Goal: Task Accomplishment & Management: Manage account settings

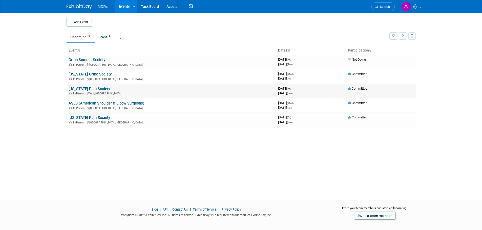
click at [81, 90] on link "[US_STATE] Pain Society" at bounding box center [89, 89] width 41 height 5
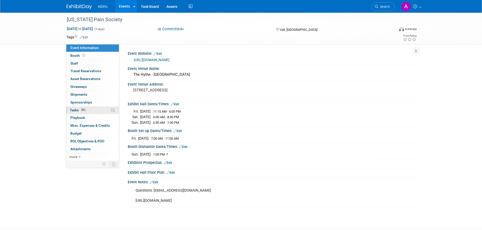
click at [76, 112] on span "Tasks 50%" at bounding box center [78, 110] width 17 height 4
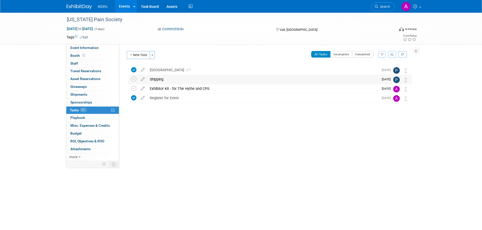
click at [164, 76] on div "Shipping" at bounding box center [262, 79] width 231 height 9
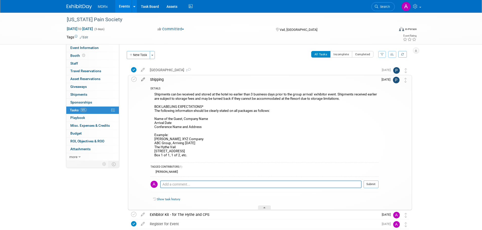
click at [141, 78] on icon at bounding box center [143, 78] width 9 height 6
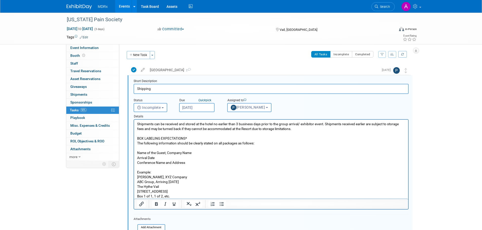
scroll to position [1, 0]
click at [137, 122] on p "Shipments can be received and stored at the hotel no earlier than 3 business da…" at bounding box center [271, 159] width 268 height 77
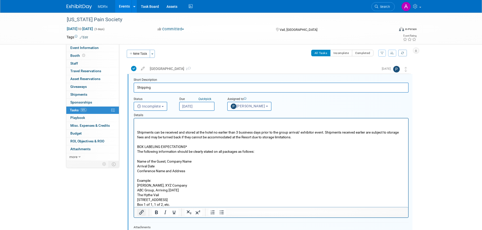
click at [142, 214] on icon "Insert/edit link" at bounding box center [141, 213] width 6 height 6
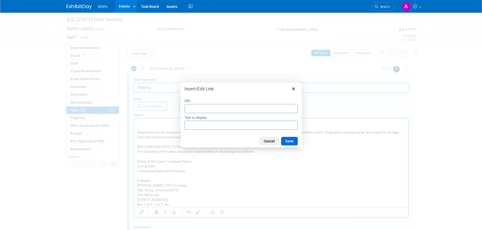
click at [209, 109] on input "URL" at bounding box center [240, 108] width 113 height 9
type input "https://coloradopainsociety.org/wp-content/uploads/2025/07/Exhibitor-Kit-for-Th…"
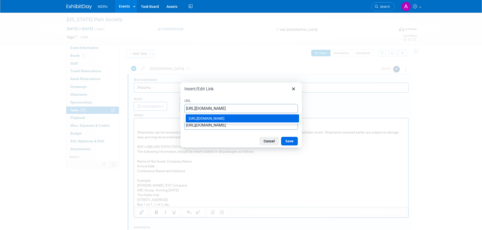
click at [220, 108] on input "https://coloradopainsociety.org/wp-content/uploads/2025/07/Exhibitor-Kit-for-Th…" at bounding box center [240, 108] width 113 height 9
drag, startPoint x: 147, startPoint y: 110, endPoint x: 139, endPoint y: 110, distance: 7.6
click at [139, 110] on div "Insert/Edit Link URL https://coloradopainsociety.org/wp-content/uploads/2025/07…" at bounding box center [241, 115] width 482 height 230
click at [240, 110] on input "https://coloradopainsociety.org/wp-content/uploads/2025/07/Exhibitor-Kit-for-Th…" at bounding box center [240, 108] width 113 height 9
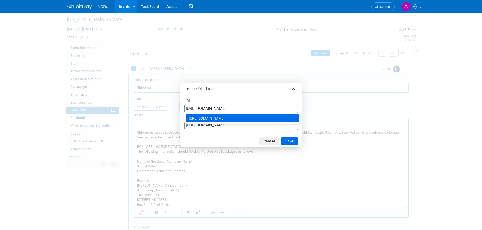
drag, startPoint x: 189, startPoint y: 109, endPoint x: 180, endPoint y: 109, distance: 9.6
click at [180, 109] on div "Insert/Edit Link URL https://coloradopainsociety.org/wp-content/uploads/2025/07…" at bounding box center [241, 115] width 482 height 230
click at [200, 108] on input "https://coloradopainsociety.org/wp-content/uploads/2025/07/Exhibitor-Kit-for-Th…" at bounding box center [240, 108] width 113 height 9
click at [294, 140] on button "Save" at bounding box center [289, 141] width 17 height 9
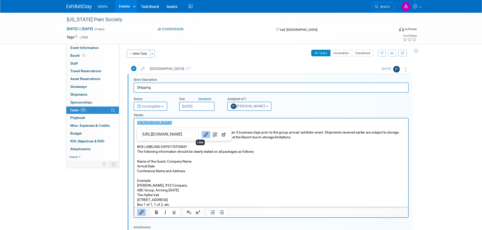
click at [202, 136] on button "Link" at bounding box center [206, 134] width 9 height 7
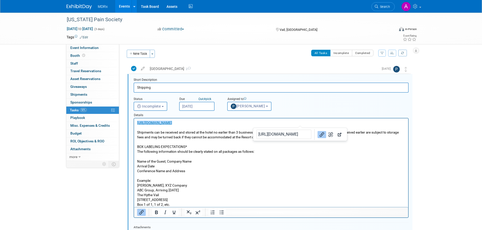
drag, startPoint x: 136, startPoint y: 123, endPoint x: 95, endPoint y: 125, distance: 41.3
click at [134, 125] on html "﻿https://coloradopainsociety.org/wp-content/uploads/2025/07/Exhibitor-Kit-for-T…" at bounding box center [271, 163] width 274 height 89
click at [140, 214] on icon "Insert/edit link" at bounding box center [141, 212] width 5 height 5
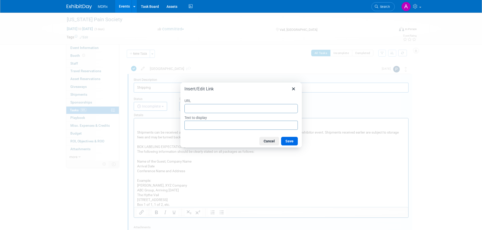
type input "https://coloradopainsociety.org/wp-content/uploads/2025/07/Exhibitor-Kit-for-Th…"
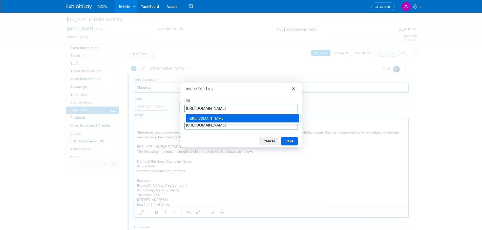
click at [210, 122] on div "https://coloradopainsociety.org/wp-content/uploads/2025/07/Exhibitor-Kit-for-Th…" at bounding box center [243, 119] width 108 height 6
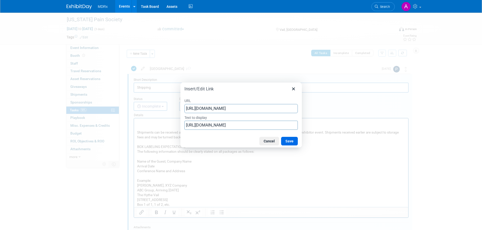
type input "https://coloradopainsociety.org/wp-content/uploads/2025/07/Exhibitor-Kit-for-Th…"
drag, startPoint x: 186, startPoint y: 125, endPoint x: 485, endPoint y: 79, distance: 302.7
click at [482, 99] on html "MDRx Events Add Event Bulk Upload Events Shareable Event Boards Recently Viewed…" at bounding box center [241, 114] width 482 height 230
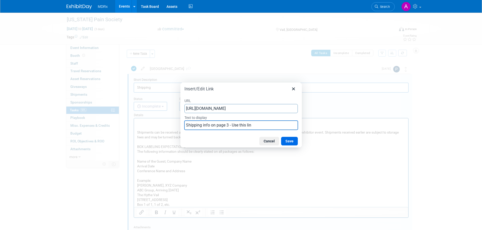
type input "Shipping info on page 3 - Use this link"
click at [288, 141] on button "Save" at bounding box center [289, 141] width 17 height 9
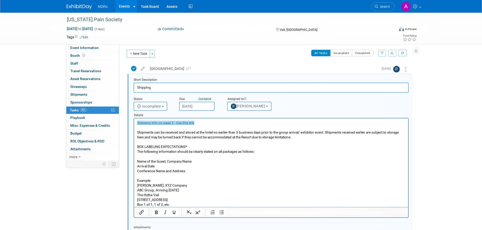
click at [253, 169] on p "Shipments can be received and stored at the hotel no earlier than 3 business da…" at bounding box center [271, 168] width 268 height 77
click at [163, 123] on link "Shipping info on page 3 - Use this link" at bounding box center [165, 123] width 57 height 4
click at [248, 135] on icon "Open link" at bounding box center [251, 135] width 6 height 6
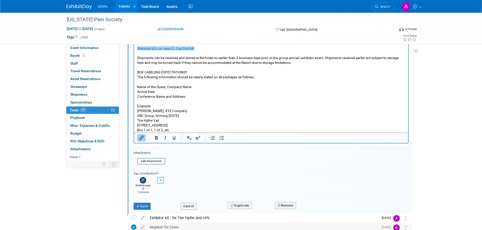
scroll to position [109, 0]
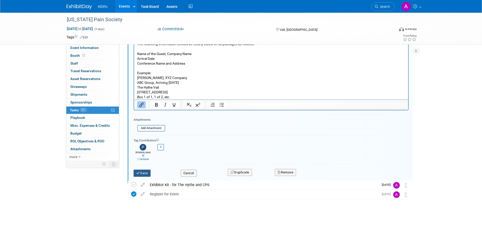
click at [145, 170] on button "Save" at bounding box center [142, 173] width 17 height 7
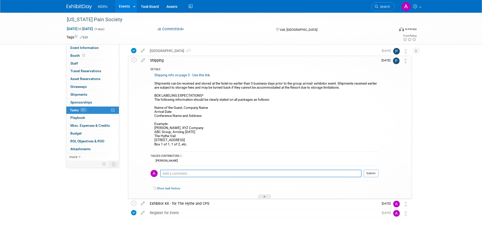
scroll to position [0, 0]
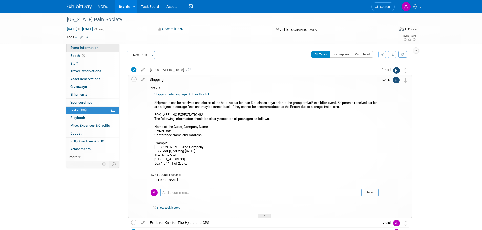
click at [85, 48] on span "Event Information" at bounding box center [84, 48] width 28 height 4
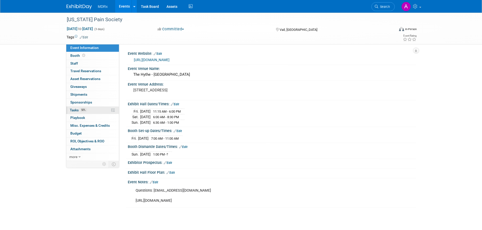
click at [83, 110] on span "50%" at bounding box center [83, 110] width 7 height 4
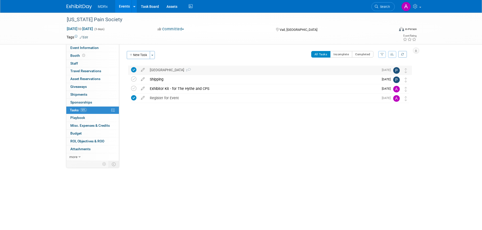
click at [163, 71] on div "Reserve Hotel 2" at bounding box center [262, 70] width 231 height 9
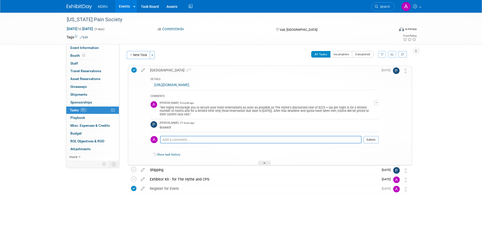
click at [73, 111] on span "Tasks 50%" at bounding box center [78, 110] width 17 height 4
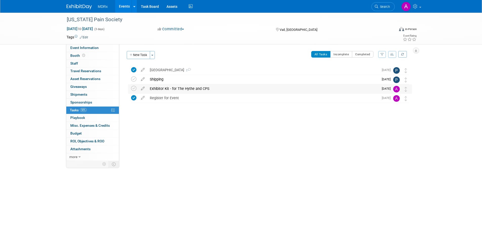
click at [181, 88] on div "Exhibitor Kit - for The Hythe and CPS" at bounding box center [262, 88] width 231 height 9
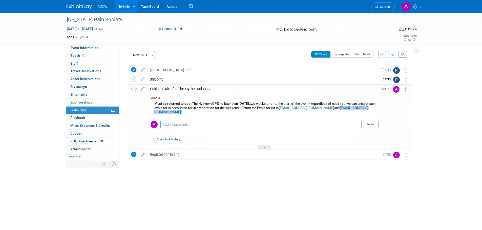
drag, startPoint x: 258, startPoint y: 112, endPoint x: 214, endPoint y: 113, distance: 43.8
click at [214, 113] on div "Must be returned to both The Hythe and CPS no later than Friday, September 26, …" at bounding box center [264, 109] width 228 height 16
copy div "copainsociety@gmail.com ."
click at [84, 110] on span "50%" at bounding box center [83, 110] width 7 height 4
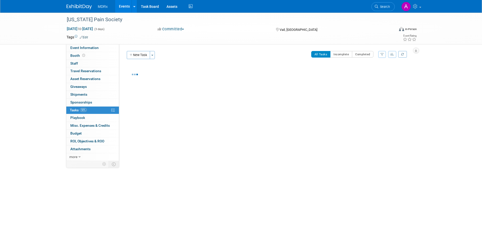
click at [84, 110] on span "50%" at bounding box center [83, 110] width 7 height 4
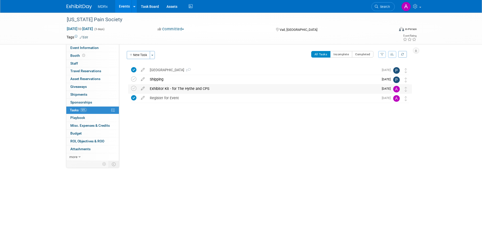
click at [179, 91] on div "Exhibitor Kit - for The Hythe and CPS" at bounding box center [262, 88] width 231 height 9
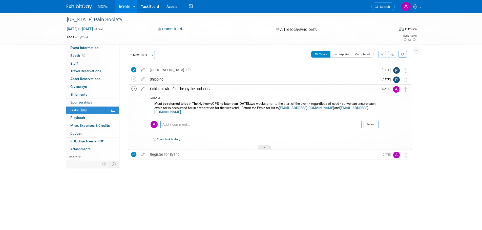
click at [135, 89] on icon at bounding box center [133, 88] width 5 height 5
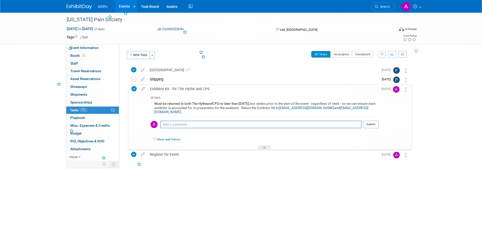
click at [180, 123] on textarea at bounding box center [260, 125] width 201 height 8
click at [220, 126] on textarea "Emailed completed form to both" at bounding box center [260, 125] width 201 height 8
type textarea "Emailed completed form to The Hythe and CO Pain Society."
click at [367, 124] on button "Submit" at bounding box center [370, 125] width 15 height 8
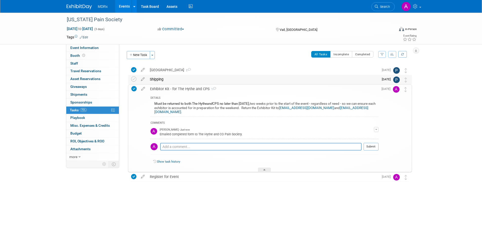
click at [159, 76] on div "Shipping" at bounding box center [262, 79] width 231 height 9
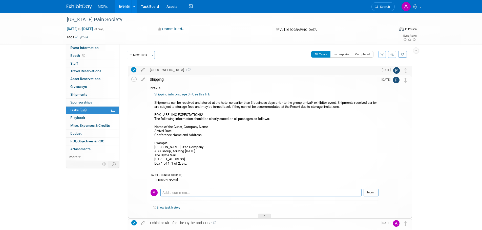
click at [154, 72] on div "Reserve Hotel 2" at bounding box center [262, 70] width 231 height 9
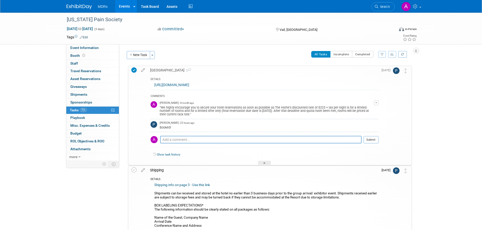
click at [154, 72] on div "Reserve Hotel 2" at bounding box center [262, 70] width 231 height 9
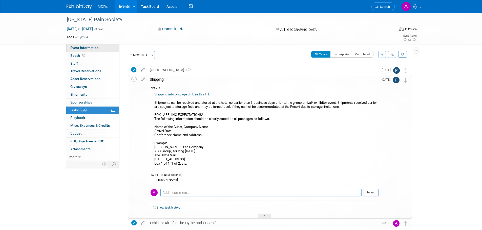
click at [79, 49] on span "Event Information" at bounding box center [84, 48] width 28 height 4
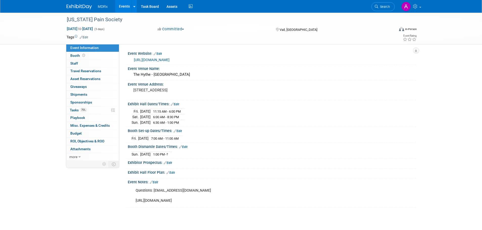
drag, startPoint x: 315, startPoint y: 201, endPoint x: 135, endPoint y: 199, distance: 180.6
click at [135, 199] on div "Questions: copainsociety@gmail.com https://coloradopainsociety.org/wp-content/u…" at bounding box center [246, 196] width 228 height 20
copy div "[URL][DOMAIN_NAME]"
click at [77, 112] on span "Tasks 75%" at bounding box center [78, 110] width 17 height 4
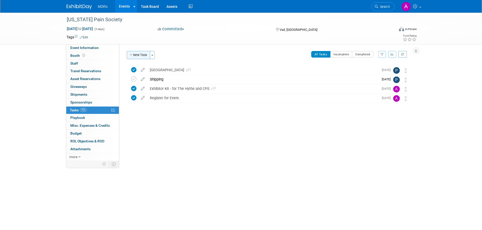
click at [145, 52] on button "New Task" at bounding box center [138, 55] width 23 height 8
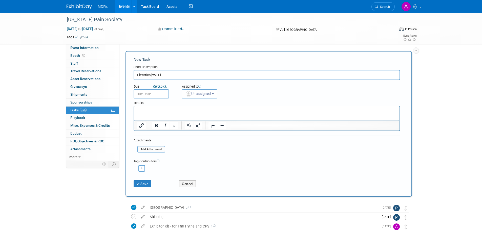
type input "Electrical/Wi-Fi"
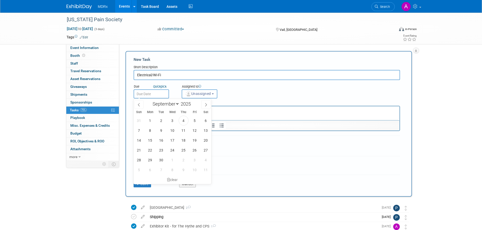
click at [160, 94] on input "text" at bounding box center [151, 94] width 35 height 9
click at [151, 139] on span "15" at bounding box center [150, 141] width 10 height 10
type input "Sep 15, 2025"
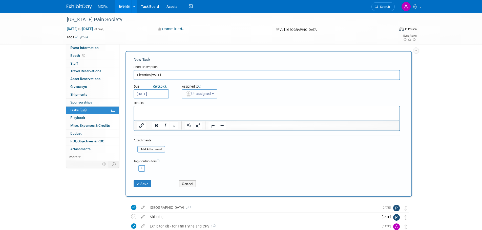
click at [205, 95] on span "Unassigned" at bounding box center [198, 94] width 26 height 4
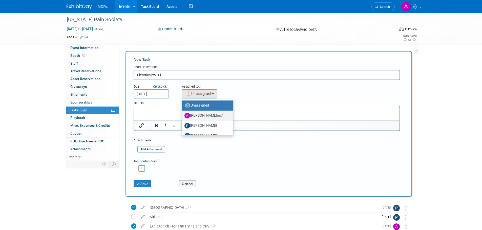
click at [194, 115] on label "Allison Walsh (me)" at bounding box center [206, 116] width 44 height 8
click at [183, 115] on input "Allison Walsh (me)" at bounding box center [180, 115] width 3 height 3
select select "b111c8b2-00cf-4d49-8738-f3fbd1512bc6"
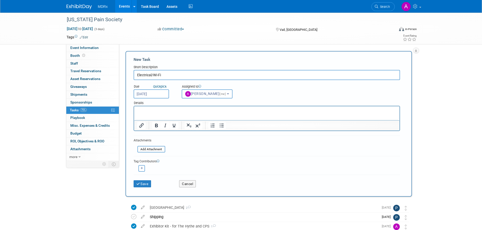
click at [176, 113] on p "Rich Text Area. Press ALT-0 for help." at bounding box center [267, 111] width 260 height 5
drag, startPoint x: 339, startPoint y: 113, endPoint x: 146, endPoint y: 110, distance: 193.0
click at [146, 110] on p "Email https://coloradopainsociety.org/wp-content/uploads/2025/07/Sponsor-Inform…" at bounding box center [267, 111] width 260 height 5
click at [153, 110] on p "Email" at bounding box center [267, 111] width 260 height 5
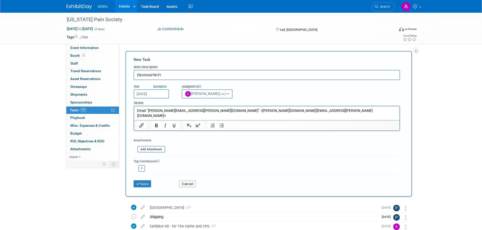
drag, startPoint x: 398, startPoint y: 213, endPoint x: 251, endPoint y: 111, distance: 179.2
drag, startPoint x: 259, startPoint y: 111, endPoint x: 198, endPoint y: 112, distance: 60.5
click at [198, 112] on p "Email "victor.ramos@encoreglobal.com" <victor.ramos@encoreglobal.com>" at bounding box center [267, 114] width 260 height 10
click at [146, 111] on p "Email "victor.ramos@encoreglobal.com" at bounding box center [267, 111] width 260 height 5
click at [147, 111] on p "Email "victor.ramos@encoreglobal.com" at bounding box center [267, 111] width 260 height 5
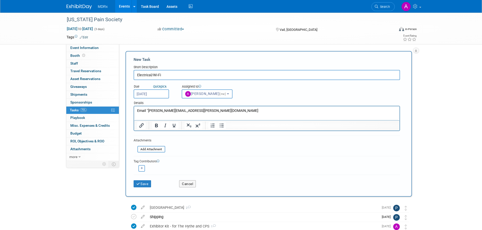
click at [148, 110] on p "Email "victor.ramos@encoreglobal.com" at bounding box center [267, 111] width 260 height 5
click at [212, 111] on p "Email victor.ramos@encoreglobal.com" at bounding box center [267, 111] width 260 height 5
click at [141, 184] on button "Save" at bounding box center [143, 184] width 18 height 7
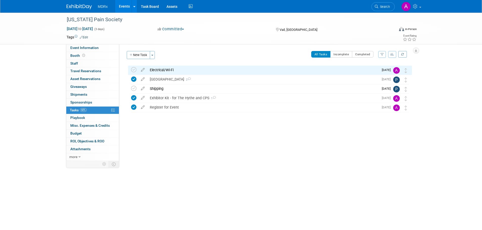
click at [174, 70] on div "Electrical/Wi-Fi" at bounding box center [262, 70] width 231 height 9
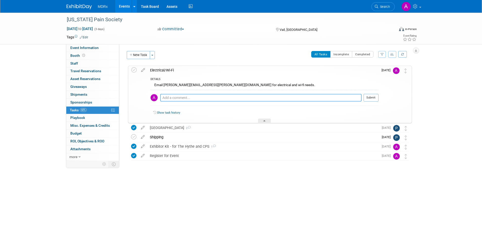
click at [191, 98] on textarea at bounding box center [260, 98] width 201 height 8
type textarea "Emailed [PERSON_NAME] - waiting on response."
click at [379, 101] on td "[DATE]" at bounding box center [385, 94] width 14 height 57
drag, startPoint x: 375, startPoint y: 97, endPoint x: 378, endPoint y: 96, distance: 3.1
click at [376, 97] on button "Submit" at bounding box center [370, 98] width 15 height 8
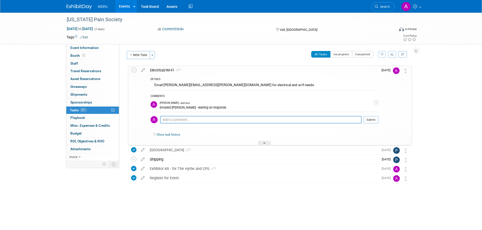
click at [233, 75] on div "DETAILS Email victor.ramos@encoreglobal.com for electrical and wi-fi needs. COM…" at bounding box center [262, 110] width 231 height 71
click at [169, 163] on div "Shipping" at bounding box center [262, 159] width 231 height 9
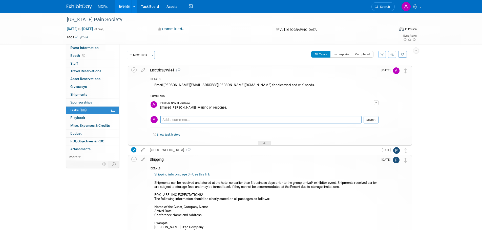
click at [152, 71] on div "Electrical/Wi-Fi 1" at bounding box center [262, 70] width 231 height 9
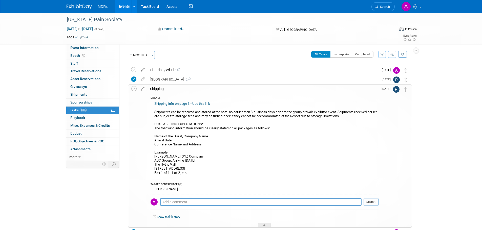
click at [156, 88] on div "Shipping" at bounding box center [262, 89] width 231 height 9
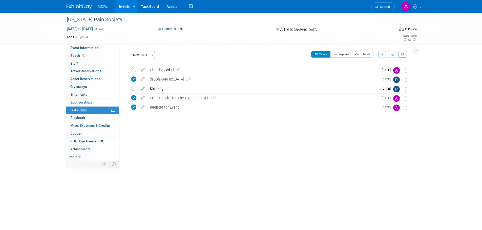
click at [83, 7] on img at bounding box center [79, 6] width 25 height 5
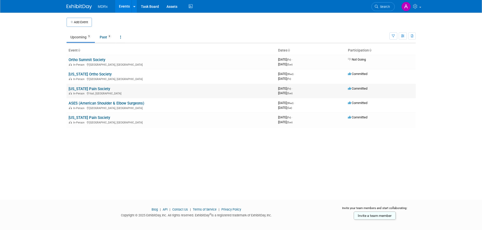
click at [80, 91] on link "[US_STATE] Pain Society" at bounding box center [89, 89] width 41 height 5
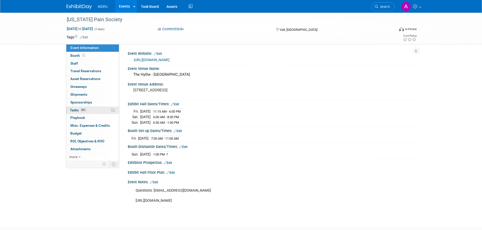
click at [83, 110] on span "60%" at bounding box center [83, 110] width 7 height 4
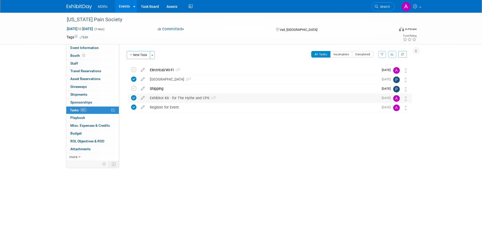
click at [176, 99] on div "Exhibitor Kit - for The Hythe and CPS 1" at bounding box center [262, 98] width 231 height 9
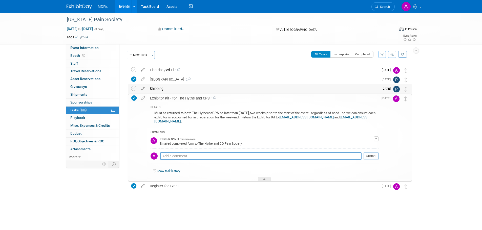
click at [155, 93] on div "Shipping" at bounding box center [262, 88] width 231 height 9
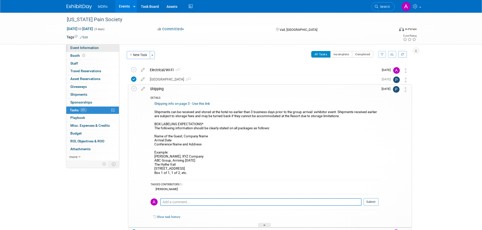
click at [80, 47] on span "Event Information" at bounding box center [84, 48] width 28 height 4
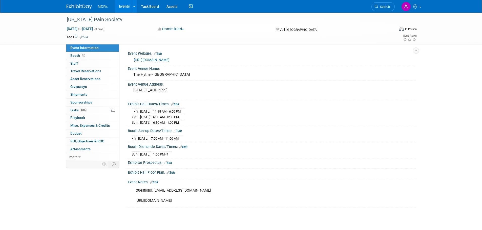
click at [81, 6] on img at bounding box center [79, 6] width 25 height 5
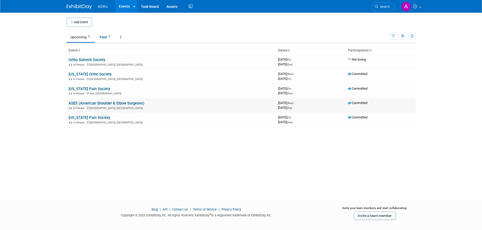
click at [79, 103] on link "ASES (American Shoulder & Elbow Surgeons)" at bounding box center [107, 103] width 76 height 5
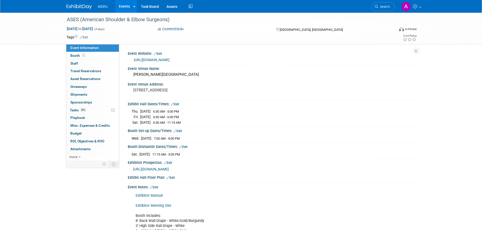
click at [73, 5] on img at bounding box center [79, 6] width 25 height 5
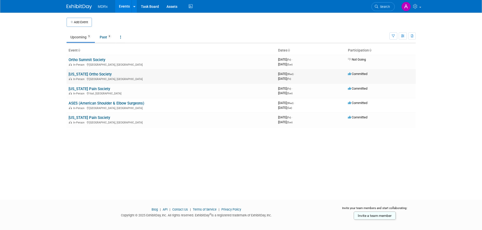
click at [87, 76] on link "[US_STATE] Ortho Society" at bounding box center [90, 74] width 43 height 5
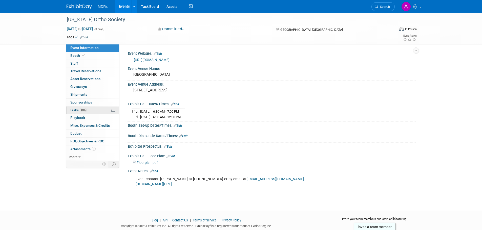
click at [79, 110] on span "Tasks 80%" at bounding box center [78, 110] width 17 height 4
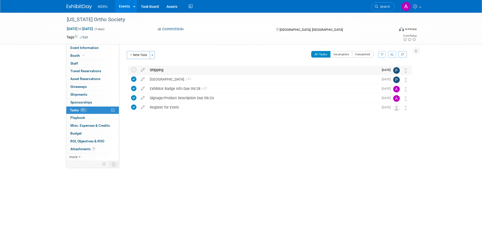
click at [153, 69] on div "Shipping" at bounding box center [262, 70] width 231 height 9
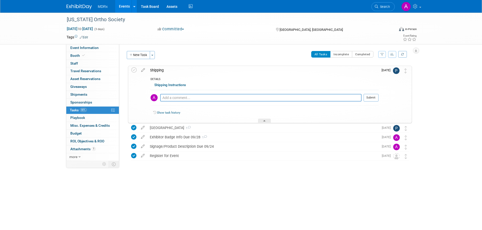
click at [174, 84] on link "Shipping Instructions" at bounding box center [170, 85] width 32 height 4
click at [74, 8] on img at bounding box center [79, 6] width 25 height 5
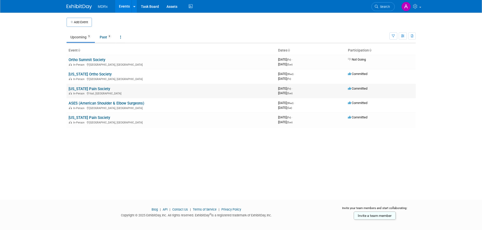
click at [77, 91] on td "[US_STATE] Pain Society In-Person Vail, CO" at bounding box center [171, 91] width 209 height 14
click at [82, 88] on link "[US_STATE] Pain Society" at bounding box center [89, 89] width 41 height 5
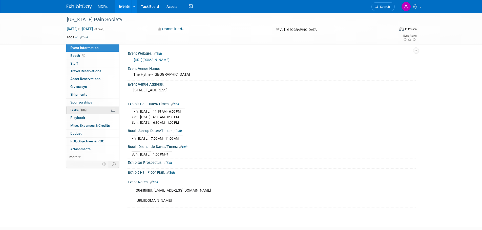
click at [73, 113] on link "60% Tasks 60%" at bounding box center [92, 111] width 53 height 8
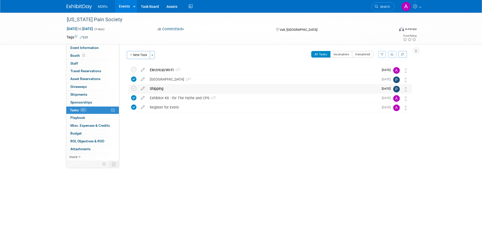
click at [154, 88] on div "Shipping" at bounding box center [262, 88] width 231 height 9
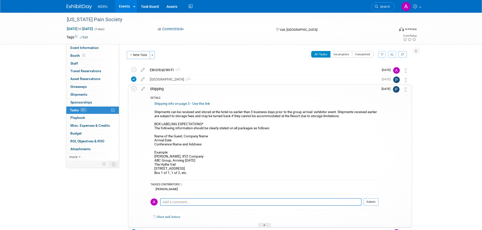
click at [86, 6] on img at bounding box center [79, 6] width 25 height 5
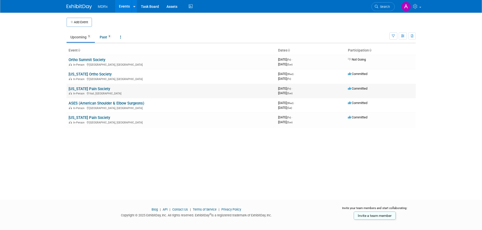
click at [75, 89] on link "[US_STATE] Pain Society" at bounding box center [89, 89] width 41 height 5
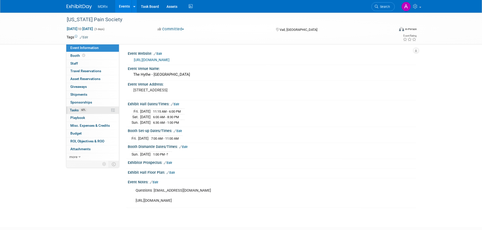
click at [93, 111] on link "60% Tasks 60%" at bounding box center [92, 111] width 53 height 8
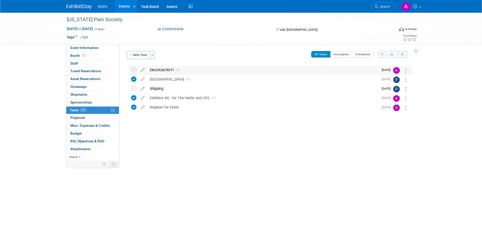
click at [156, 68] on div "Electrical/Wi-Fi 1" at bounding box center [262, 70] width 231 height 9
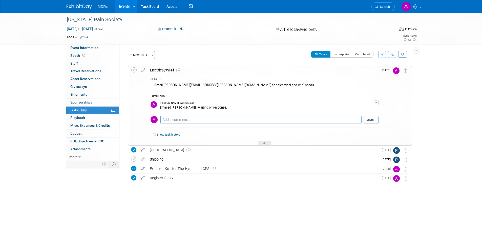
click at [157, 70] on div "Electrical/Wi-Fi 1" at bounding box center [262, 70] width 231 height 9
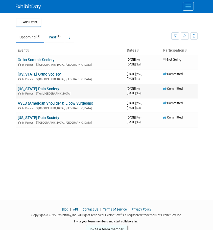
click at [41, 88] on link "[US_STATE] Pain Society" at bounding box center [38, 89] width 41 height 5
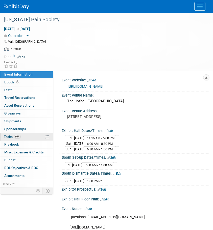
click at [17, 138] on span "60%" at bounding box center [17, 137] width 7 height 4
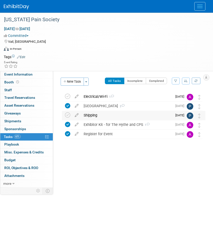
click at [87, 115] on div "Shipping" at bounding box center [126, 115] width 91 height 9
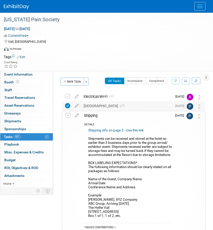
click at [89, 107] on div "Reserve Hotel 2" at bounding box center [126, 106] width 91 height 9
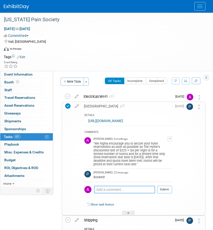
click at [102, 188] on textarea at bounding box center [124, 190] width 61 height 8
type textarea "C"
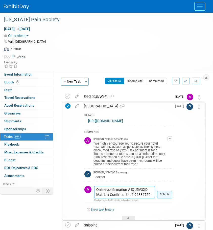
type textarea "Online confirmation # IQU5V3XD Marriott Confirmation # 96886759"
click at [171, 194] on button "Submit" at bounding box center [164, 195] width 15 height 8
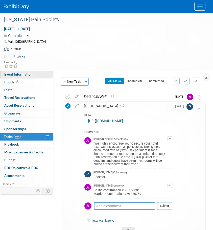
click at [17, 76] on link "Event Information" at bounding box center [26, 75] width 53 height 8
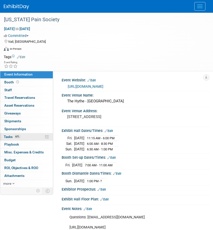
click at [8, 137] on span "Tasks 60%" at bounding box center [12, 137] width 17 height 4
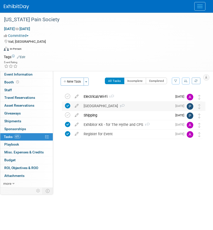
click at [127, 106] on div "Reserve Hotel 3" at bounding box center [126, 106] width 91 height 9
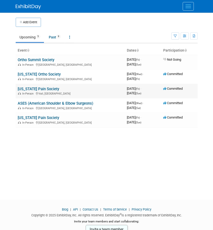
click at [32, 87] on link "[US_STATE] Pain Society" at bounding box center [38, 89] width 41 height 5
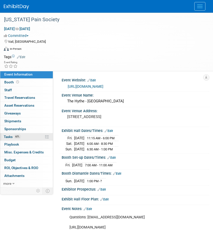
click at [12, 138] on span "Tasks 60%" at bounding box center [12, 137] width 17 height 4
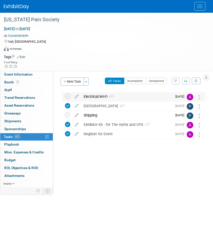
click at [98, 97] on div "Electrical/Wi-Fi 1" at bounding box center [126, 96] width 91 height 9
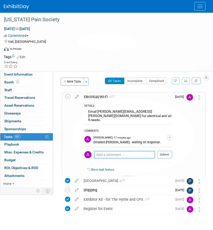
click at [120, 153] on textarea at bounding box center [124, 155] width 61 height 8
paste textarea "This group is providing Wi-Fi at the conference level. No need to order separat…"
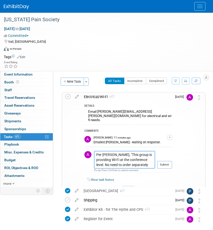
paste textarea "we do not restrict exhibitors from providing their own power at the hotel. Ther…"
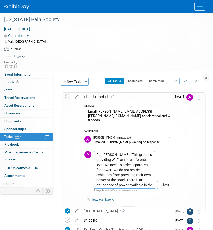
click at [110, 165] on textarea "Per [PERSON_NAME], "This group is providing Wi-Fi at the conference level. No n…" at bounding box center [124, 170] width 61 height 38
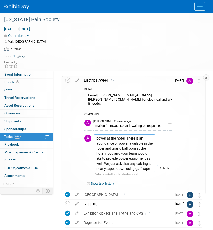
scroll to position [25, 0]
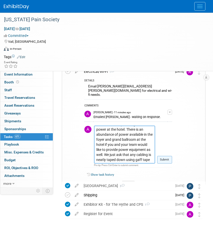
type textarea "Per [PERSON_NAME], "This group is providing Wi-Fi at the conference level. No n…"
click at [171, 157] on button "Submit" at bounding box center [164, 160] width 15 height 8
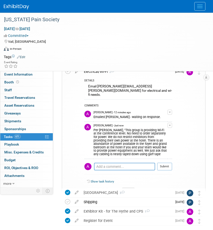
click at [169, 123] on button "button" at bounding box center [170, 125] width 5 height 5
click at [157, 129] on link "Edit Comment" at bounding box center [152, 132] width 40 height 7
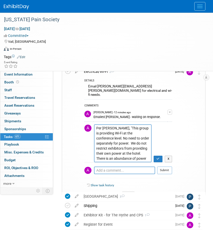
click at [123, 139] on textarea "Per [PERSON_NAME], "This group is providing Wi-Fi at the conference level. No n…" at bounding box center [123, 143] width 58 height 38
type textarea "Per [PERSON_NAME], "This group is providing Wi-Fi at the conference level. No n…"
click at [160, 156] on button "button" at bounding box center [158, 159] width 9 height 7
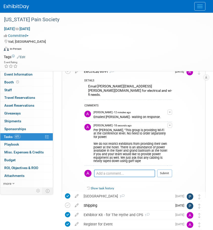
click at [173, 120] on td "[DATE]" at bounding box center [179, 133] width 14 height 132
click at [172, 120] on td "[DATE]" at bounding box center [179, 133] width 14 height 132
click at [168, 123] on button "button" at bounding box center [170, 125] width 5 height 5
click at [159, 129] on link "Edit Comment" at bounding box center [152, 132] width 40 height 7
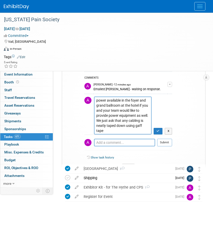
scroll to position [56, 0]
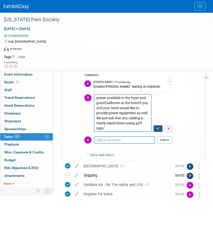
type textarea "Per [PERSON_NAME], "This group is providing Wi-Fi at the conference level. No n…"
click at [157, 127] on icon "button" at bounding box center [158, 128] width 3 height 3
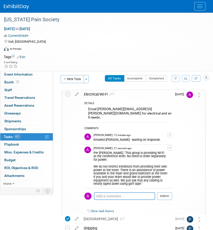
scroll to position [0, 0]
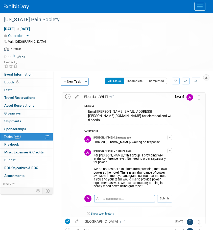
click at [68, 95] on icon at bounding box center [67, 96] width 5 height 5
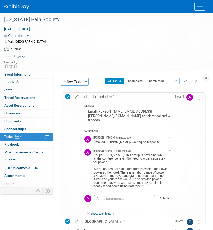
click at [93, 95] on div "Electrical/Wi-Fi 2" at bounding box center [126, 97] width 91 height 9
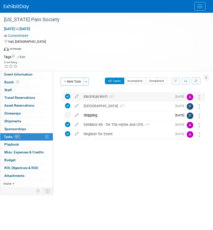
click at [93, 95] on div "Electrical/Wi-Fi 2" at bounding box center [126, 96] width 91 height 9
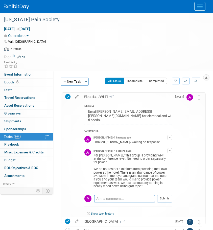
click at [93, 95] on div "Electrical/Wi-Fi 2" at bounding box center [126, 97] width 91 height 9
